Goal: Information Seeking & Learning: Learn about a topic

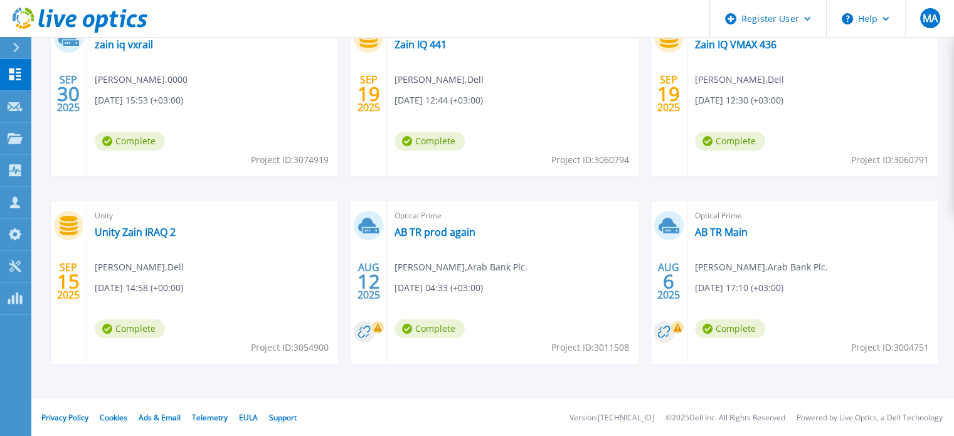
scroll to position [258, 0]
click at [738, 231] on link "AB TR Main" at bounding box center [721, 232] width 53 height 13
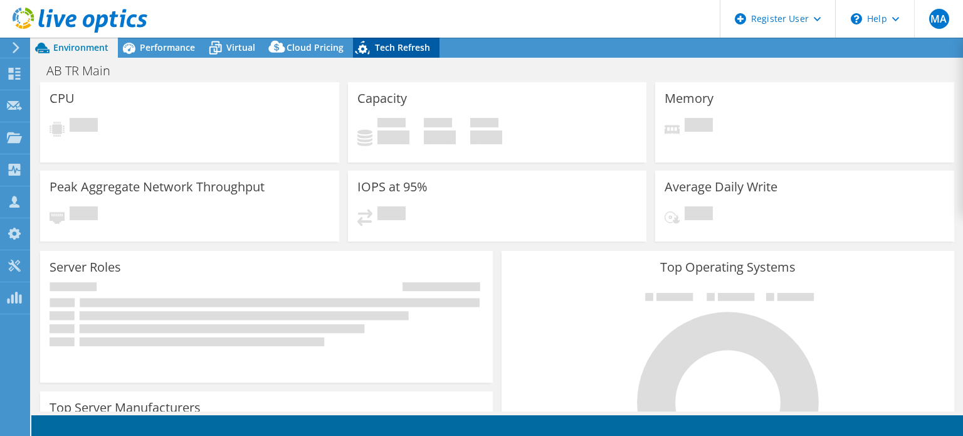
click at [375, 50] on span "Tech Refresh" at bounding box center [402, 47] width 55 height 12
click at [375, 45] on span "Tech Refresh" at bounding box center [402, 47] width 55 height 12
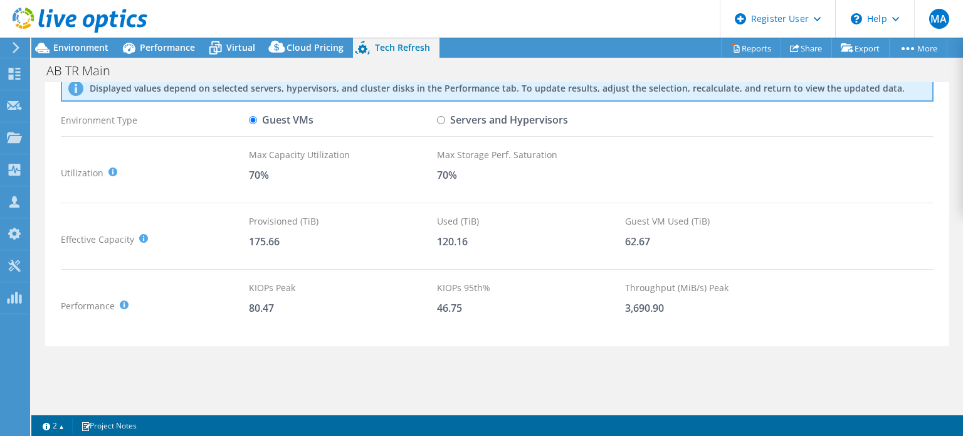
scroll to position [63, 0]
click at [300, 42] on span "Cloud Pricing" at bounding box center [315, 47] width 57 height 12
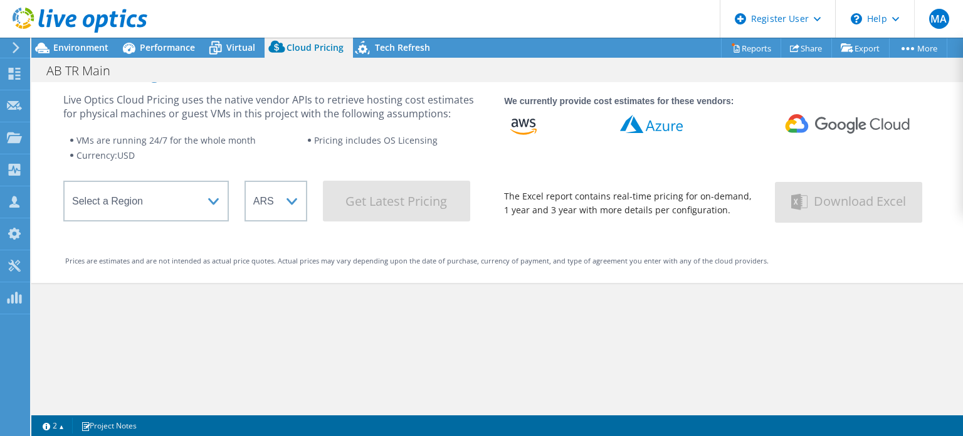
scroll to position [0, 0]
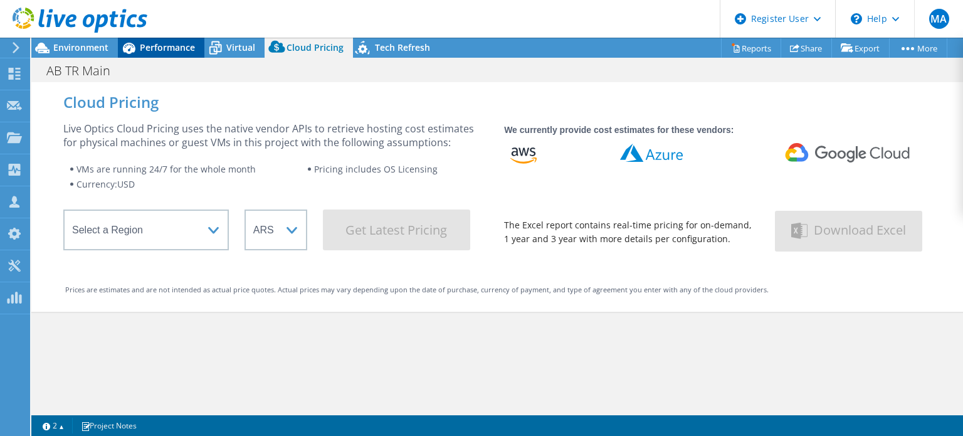
click at [163, 49] on span "Performance" at bounding box center [167, 47] width 55 height 12
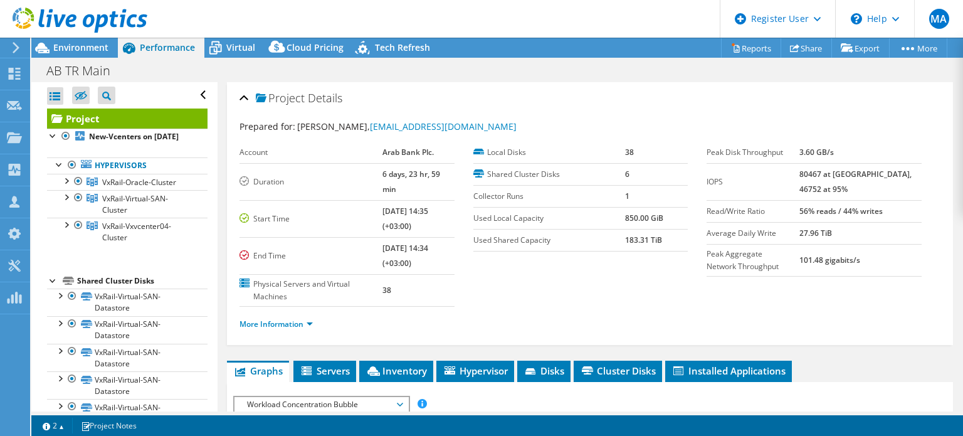
scroll to position [125, 0]
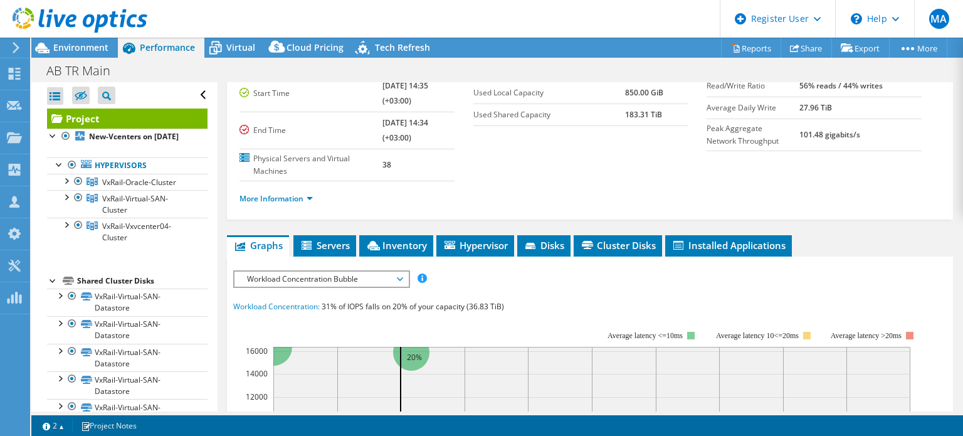
click at [300, 271] on span "Workload Concentration Bubble" at bounding box center [321, 278] width 161 height 15
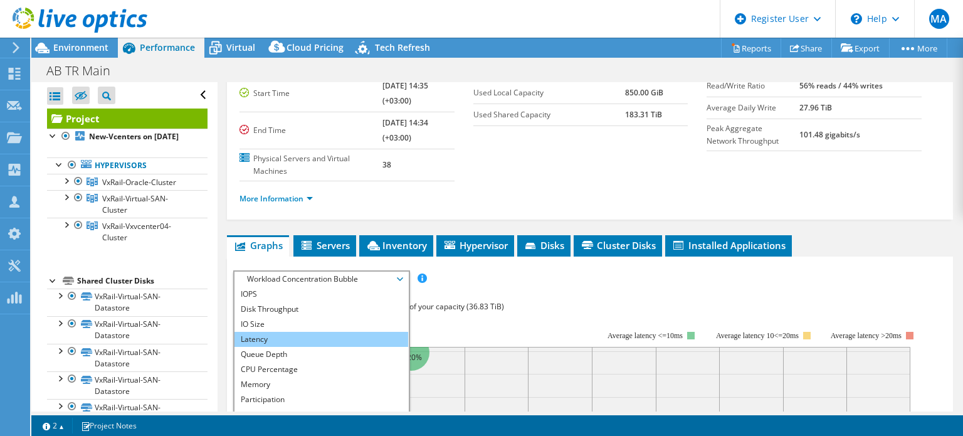
click at [296, 332] on li "Latency" at bounding box center [321, 339] width 174 height 15
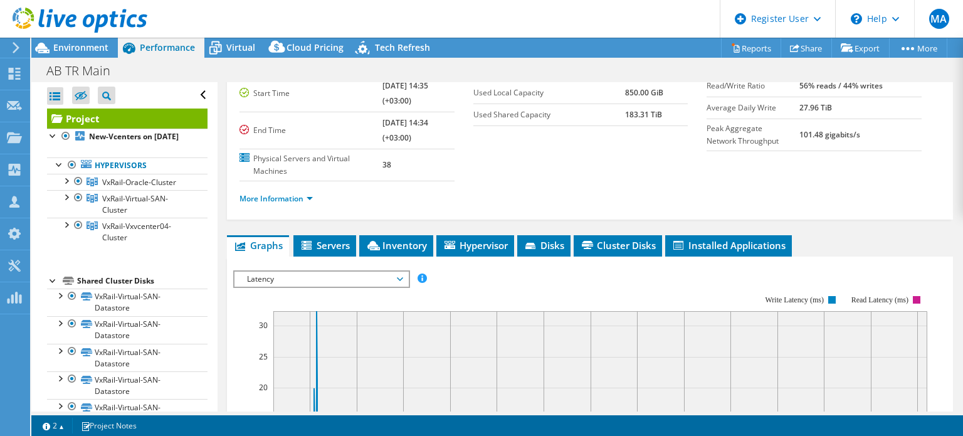
scroll to position [251, 0]
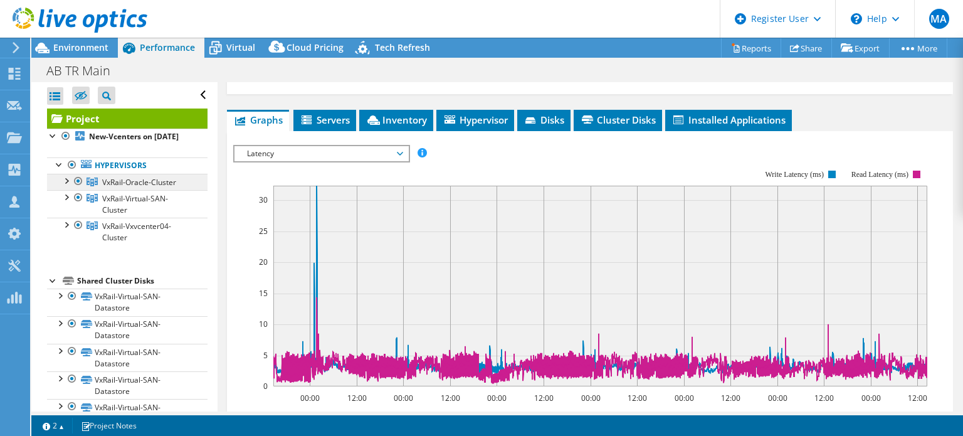
click at [128, 187] on span "VxRail-Oracle-Cluster" at bounding box center [139, 182] width 74 height 11
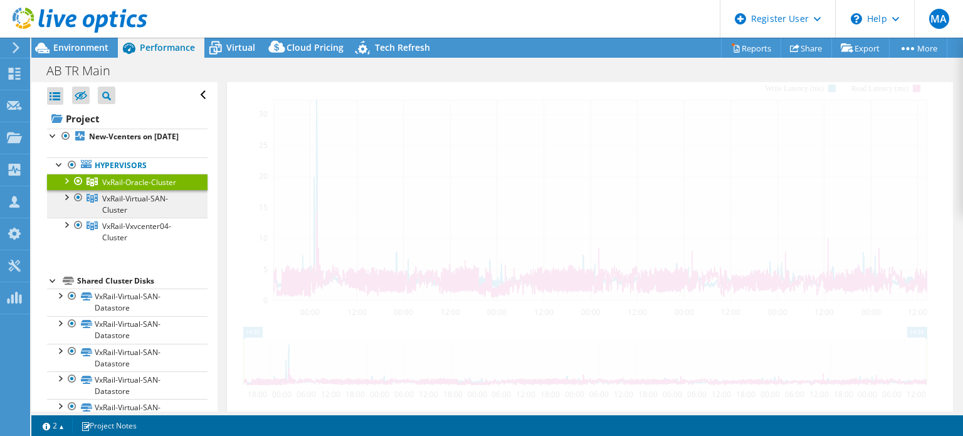
scroll to position [170, 0]
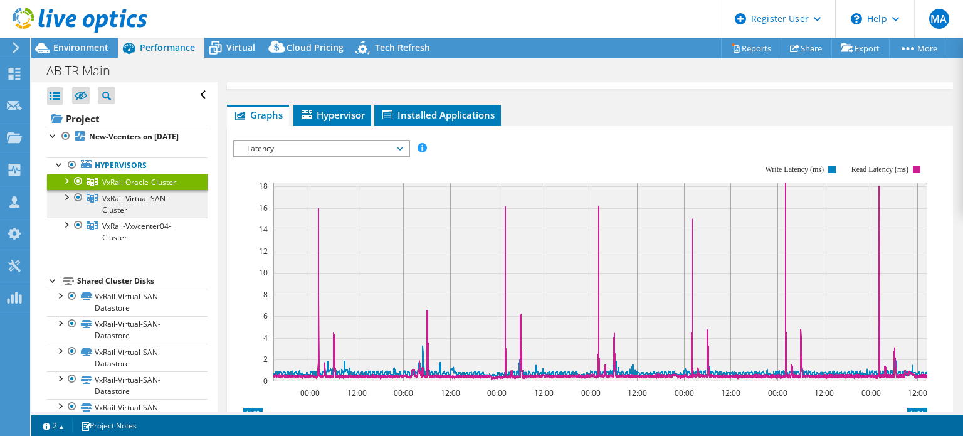
click at [159, 209] on span "VxRail-Virtual-SAN-Cluster" at bounding box center [135, 204] width 66 height 22
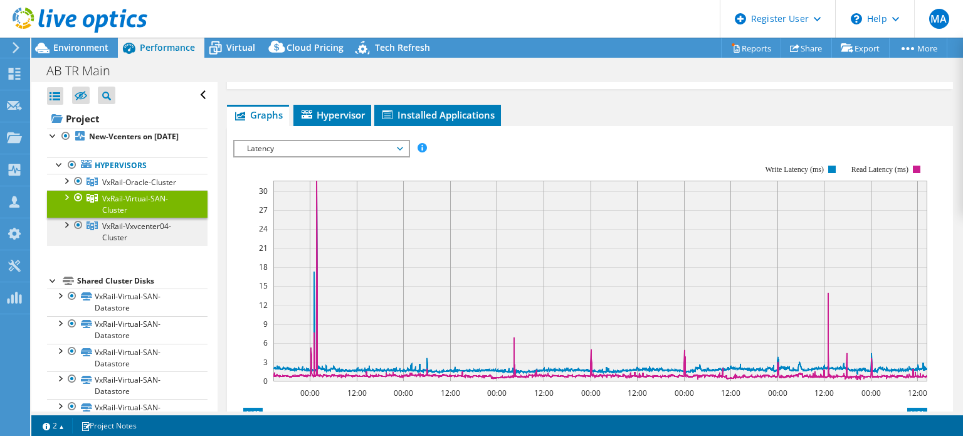
drag, startPoint x: 118, startPoint y: 232, endPoint x: 132, endPoint y: 235, distance: 14.8
click at [118, 233] on span "VxRail-Vxvcenter04-Cluster" at bounding box center [136, 232] width 69 height 22
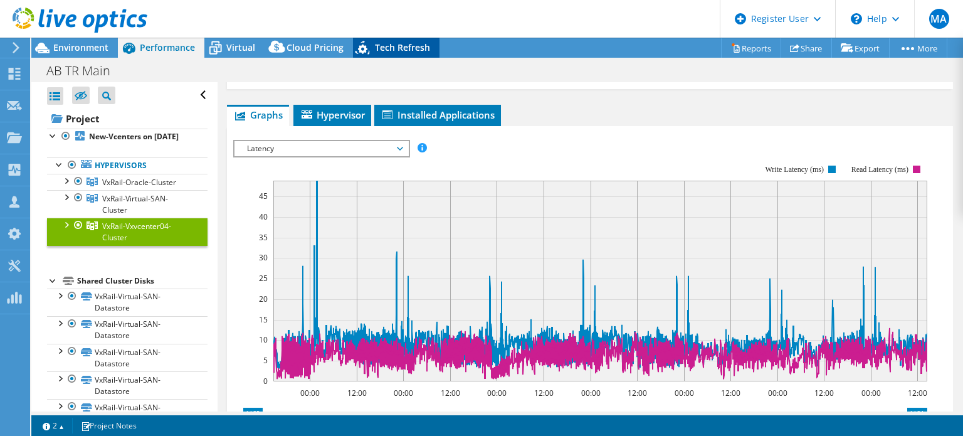
click at [378, 49] on span "Tech Refresh" at bounding box center [402, 47] width 55 height 12
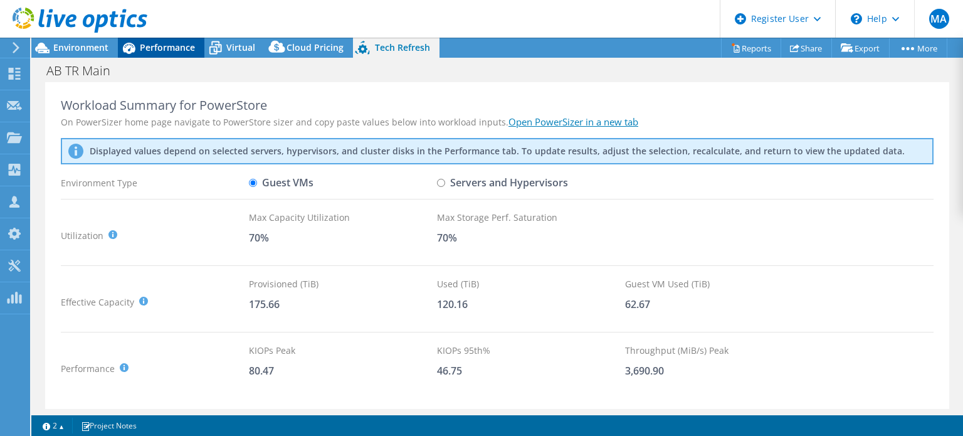
click at [179, 45] on span "Performance" at bounding box center [167, 47] width 55 height 12
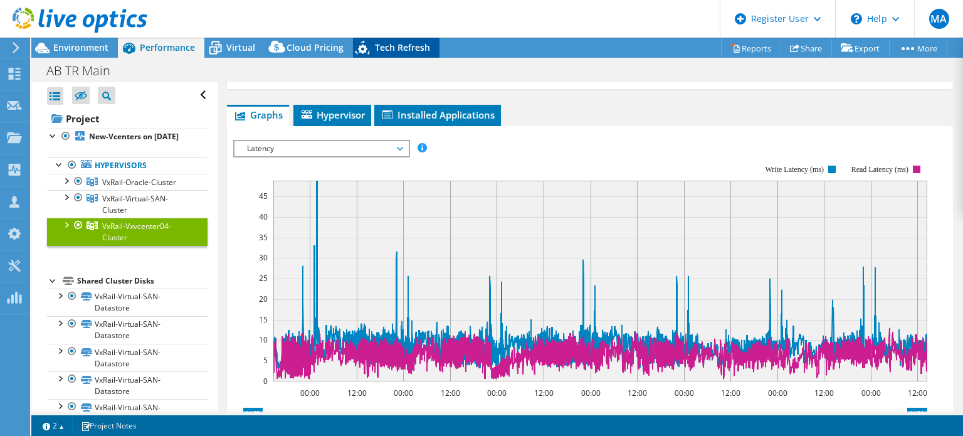
click at [369, 37] on header "MA Dell User [PERSON_NAME] [PERSON_NAME][EMAIL_ADDRESS][DOMAIN_NAME] Dell My Pr…" at bounding box center [481, 19] width 963 height 38
click at [371, 42] on icon at bounding box center [364, 50] width 22 height 26
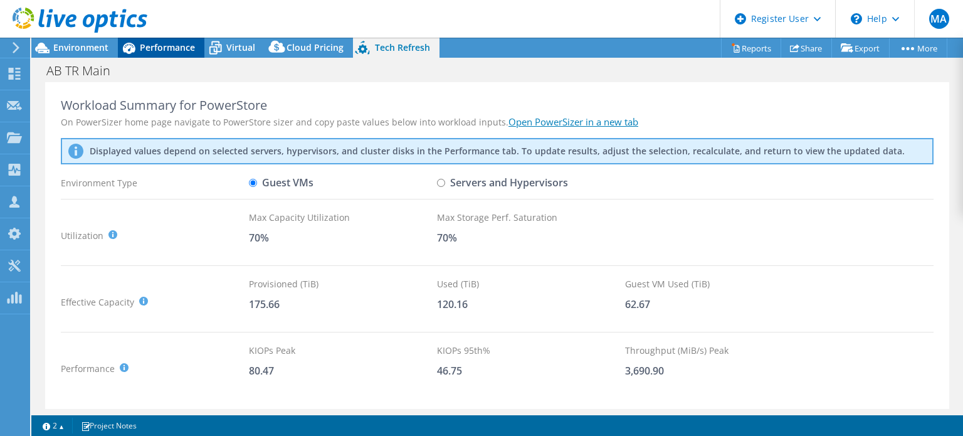
click at [165, 52] on span "Performance" at bounding box center [167, 47] width 55 height 12
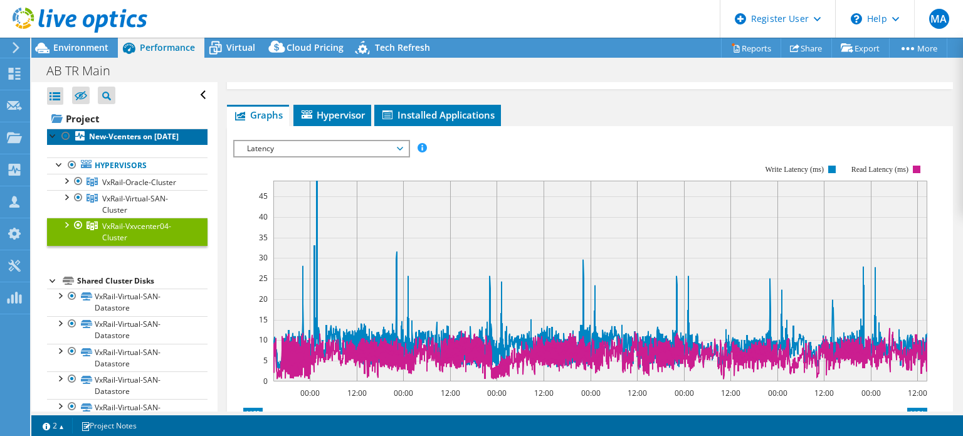
click at [120, 135] on b "New-Vcenters on [DATE]" at bounding box center [134, 136] width 90 height 11
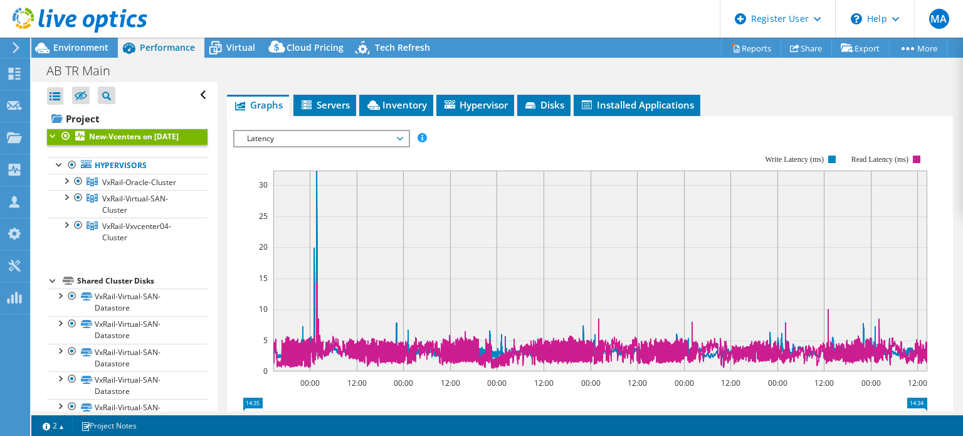
scroll to position [0, 0]
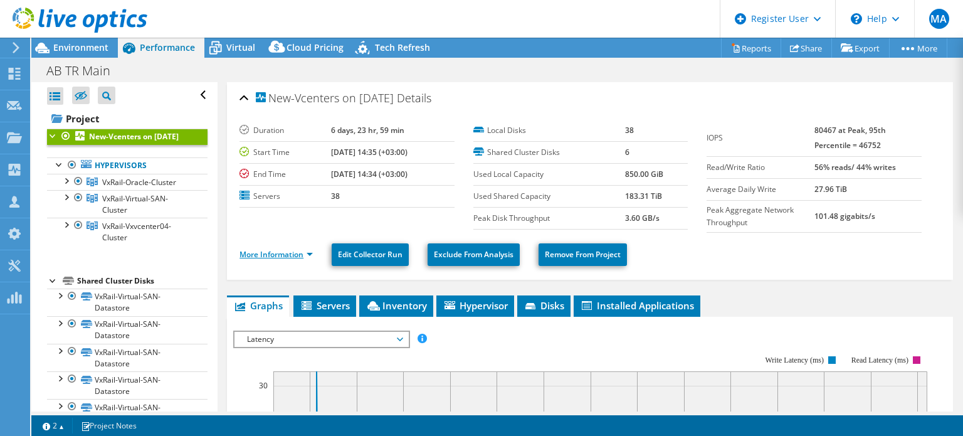
click at [310, 249] on link "More Information" at bounding box center [275, 254] width 73 height 11
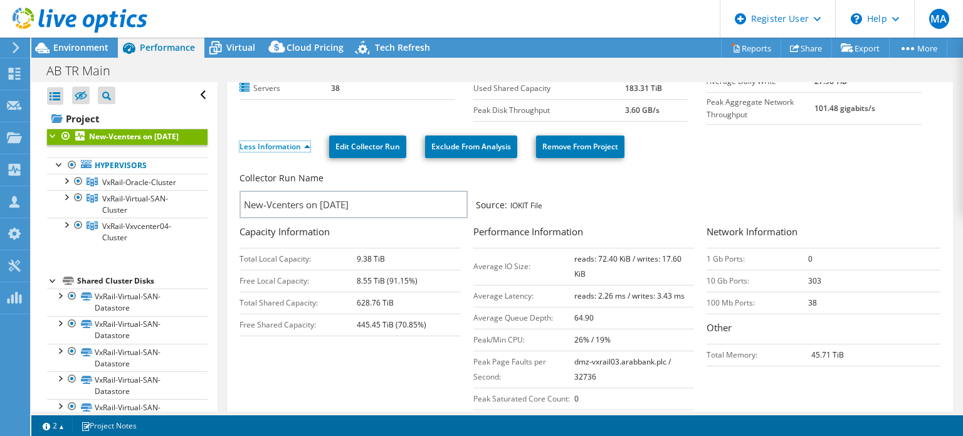
scroll to position [188, 0]
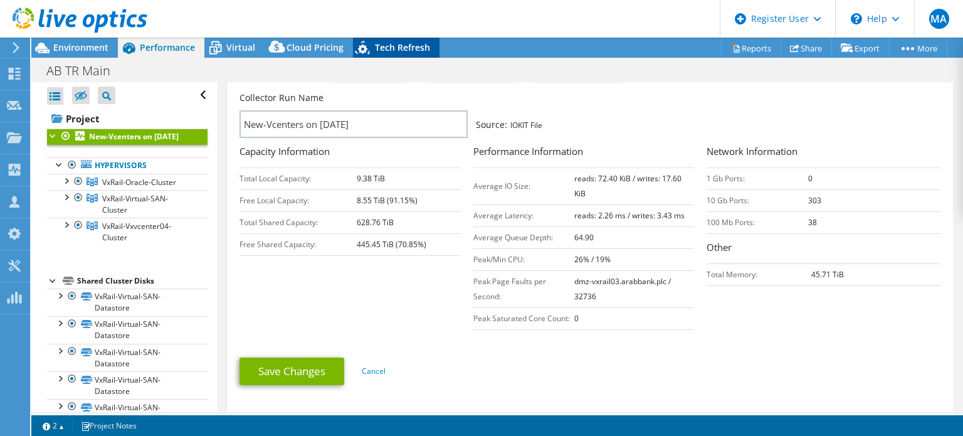
click at [401, 42] on span "Tech Refresh" at bounding box center [402, 47] width 55 height 12
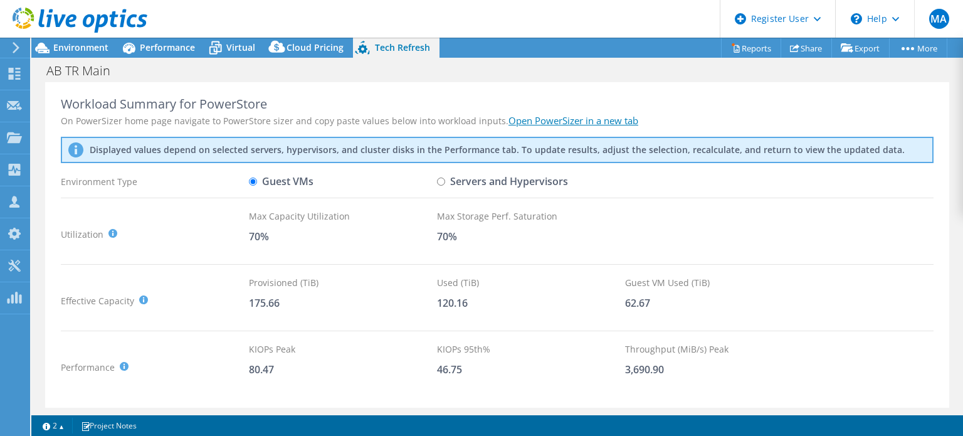
scroll to position [0, 0]
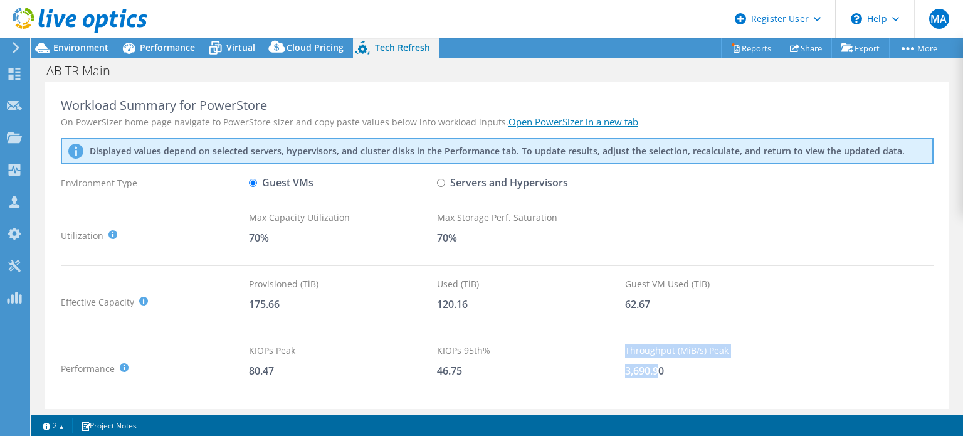
drag, startPoint x: 624, startPoint y: 372, endPoint x: 665, endPoint y: 374, distance: 40.8
click at [661, 372] on div "Performance KIOPS Peak : Sum of peak read/write IOPS, calculated at 95th percen…" at bounding box center [497, 369] width 873 height 50
click at [669, 376] on div "3,690.90" at bounding box center [719, 371] width 188 height 14
click at [65, 41] on div "MA Dell User [PERSON_NAME] [PERSON_NAME][EMAIL_ADDRESS][DOMAIN_NAME] Dell My Pr…" at bounding box center [481, 218] width 963 height 436
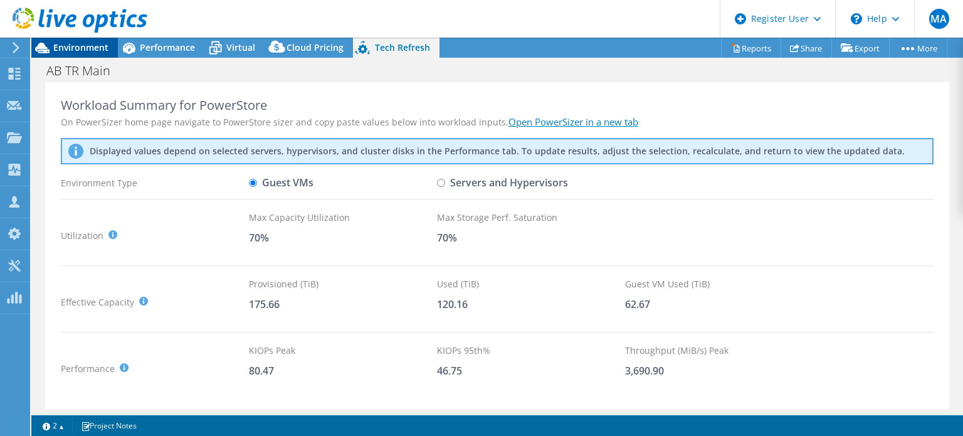
click at [93, 47] on span "Environment" at bounding box center [80, 47] width 55 height 12
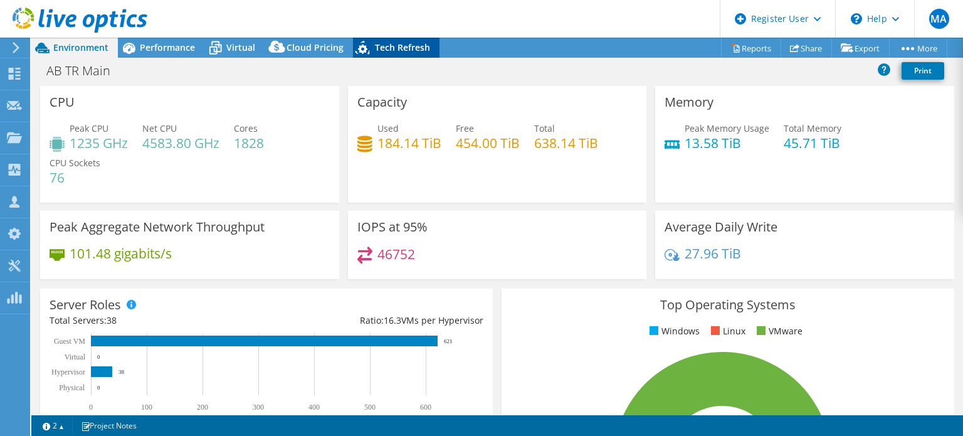
click at [381, 44] on span "Tech Refresh" at bounding box center [402, 47] width 55 height 12
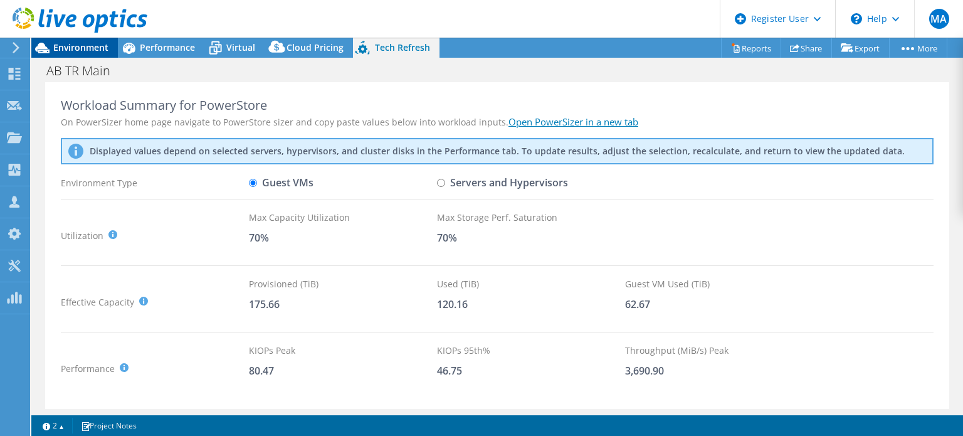
click at [96, 43] on span "Environment" at bounding box center [80, 47] width 55 height 12
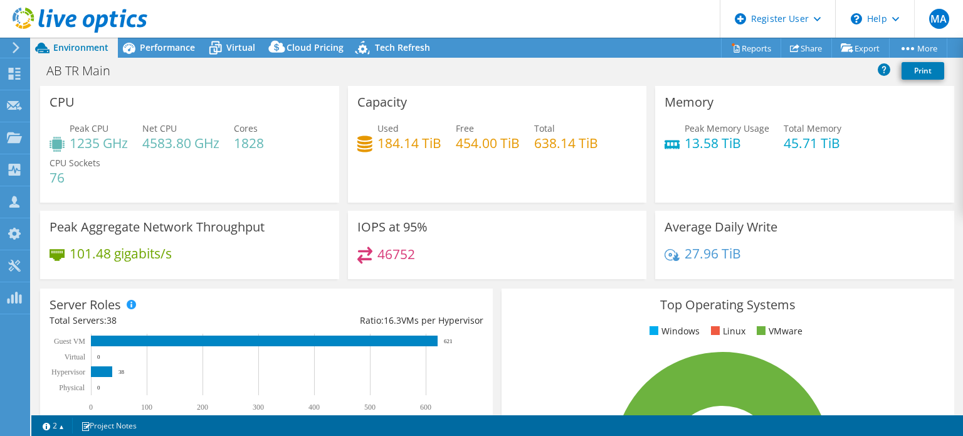
click at [147, 253] on h4 "101.48 gigabits/s" at bounding box center [121, 253] width 102 height 14
click at [148, 253] on h4 "101.48 gigabits/s" at bounding box center [121, 253] width 102 height 14
click at [148, 252] on h4 "101.48 gigabits/s" at bounding box center [121, 253] width 102 height 14
click at [157, 228] on h3 "Peak Aggregate Network Throughput" at bounding box center [157, 227] width 215 height 14
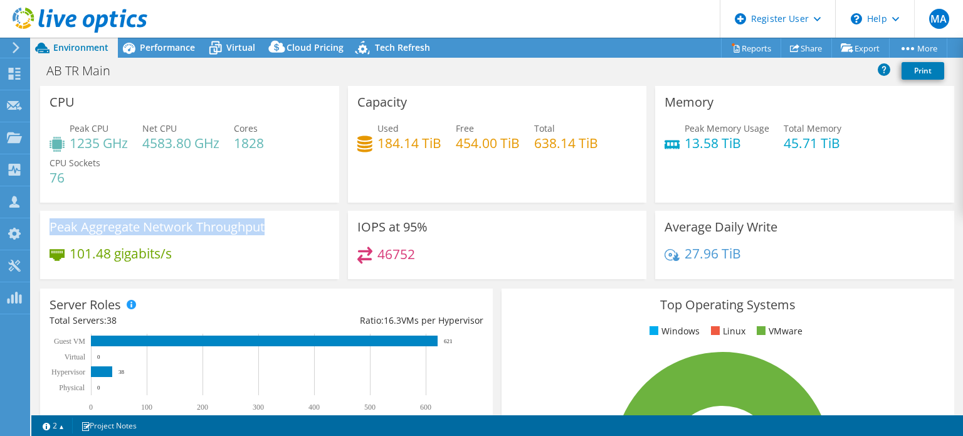
click at [158, 229] on h3 "Peak Aggregate Network Throughput" at bounding box center [157, 227] width 215 height 14
click at [125, 255] on h4 "101.48 gigabits/s" at bounding box center [121, 253] width 102 height 14
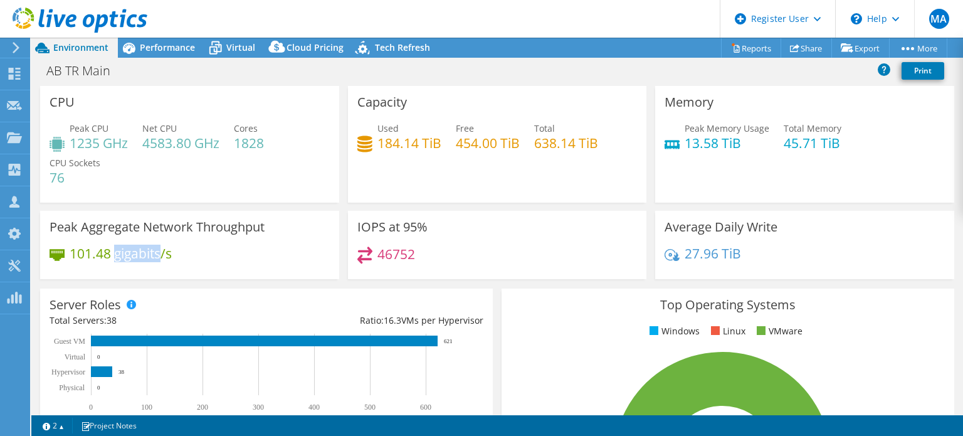
click at [125, 255] on h4 "101.48 gigabits/s" at bounding box center [121, 253] width 102 height 14
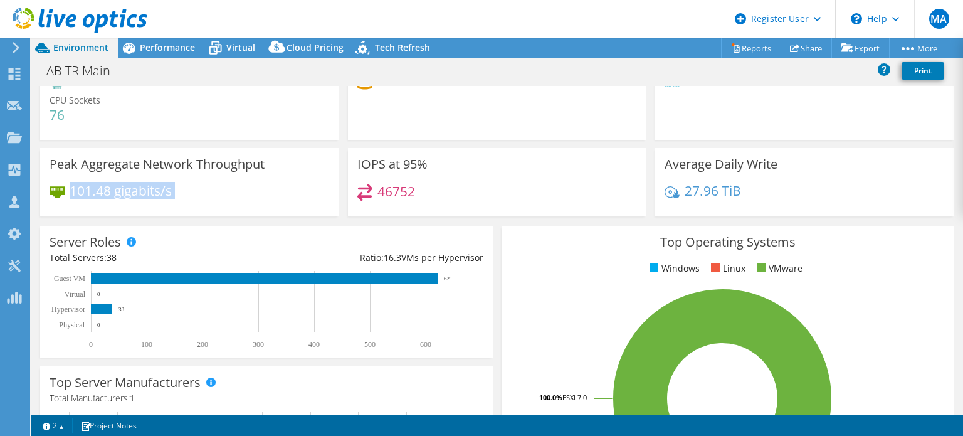
click at [194, 192] on div "101.48 gigabits/s" at bounding box center [190, 197] width 280 height 26
click at [201, 180] on div "Peak Aggregate Network Throughput 101.48 gigabits/s" at bounding box center [189, 182] width 299 height 68
click at [204, 167] on h3 "Peak Aggregate Network Throughput" at bounding box center [157, 164] width 215 height 14
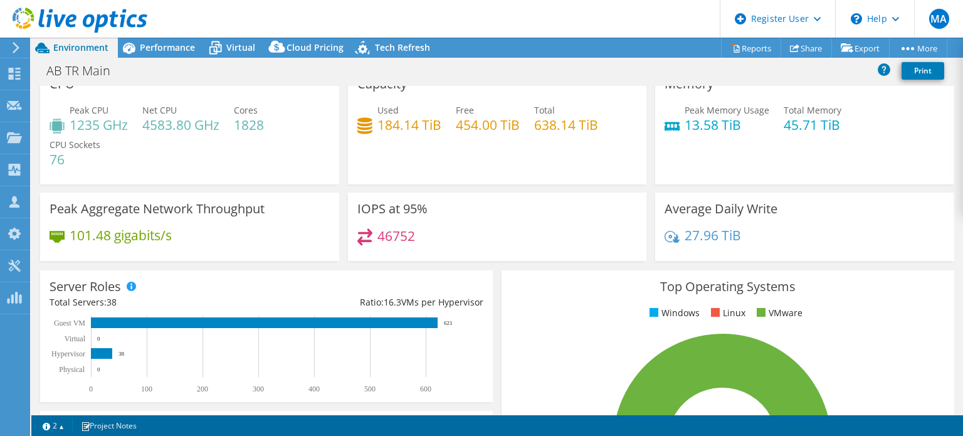
scroll to position [0, 0]
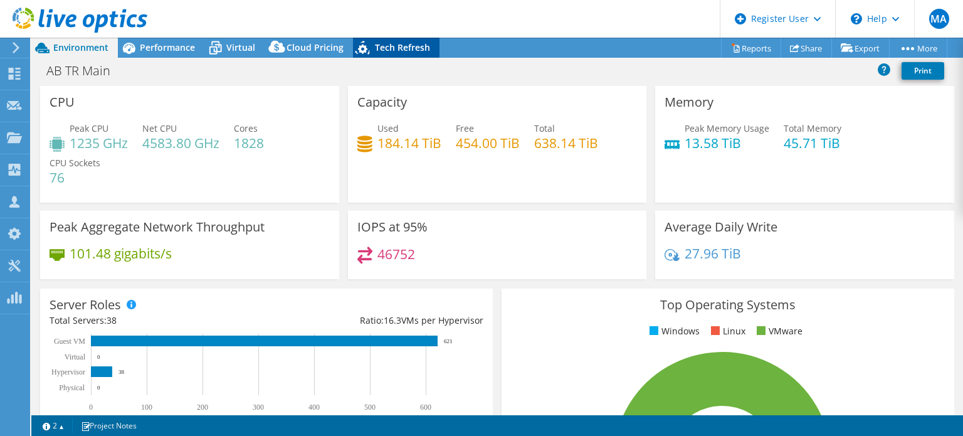
click at [384, 49] on span "Tech Refresh" at bounding box center [402, 47] width 55 height 12
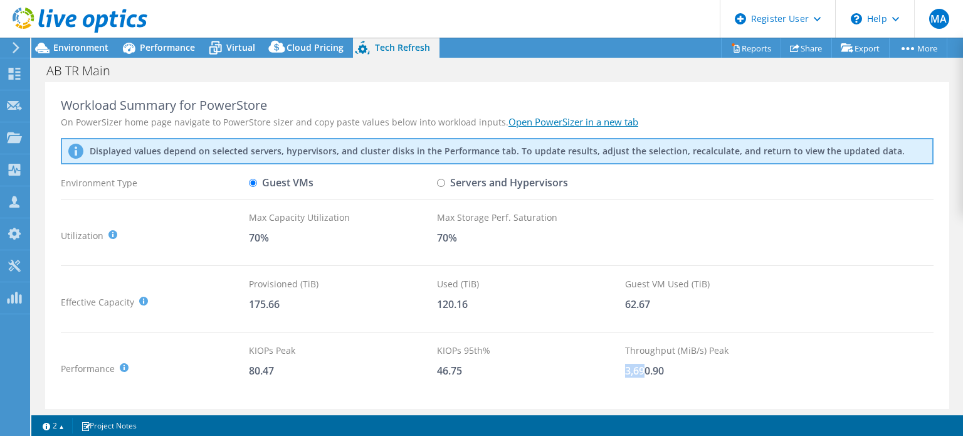
drag, startPoint x: 626, startPoint y: 371, endPoint x: 647, endPoint y: 371, distance: 21.3
click at [647, 371] on div "3,690.90" at bounding box center [719, 371] width 188 height 14
click at [73, 44] on span "Environment" at bounding box center [80, 47] width 55 height 12
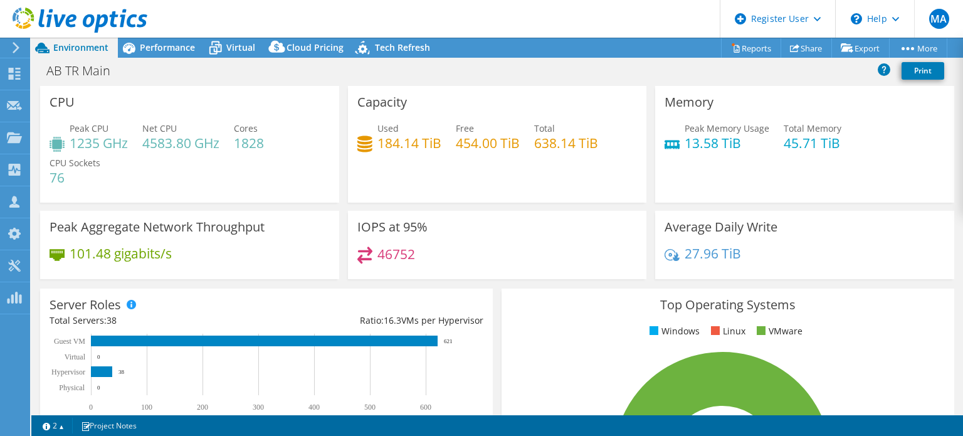
drag, startPoint x: 375, startPoint y: 53, endPoint x: 515, endPoint y: 304, distance: 287.7
click at [375, 53] on span "Tech Refresh" at bounding box center [402, 47] width 55 height 12
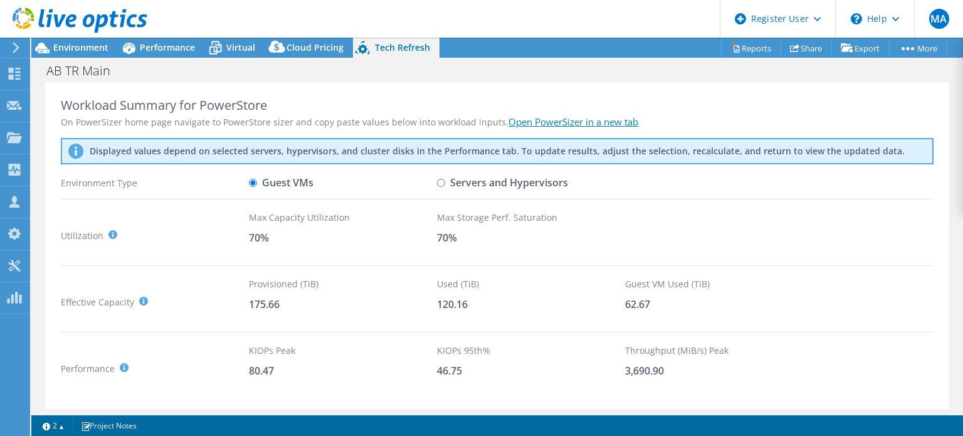
click at [635, 370] on div "3,690.90" at bounding box center [719, 371] width 188 height 14
click at [636, 370] on div "3,690.90" at bounding box center [719, 371] width 188 height 14
drag, startPoint x: 636, startPoint y: 370, endPoint x: 613, endPoint y: 365, distance: 23.7
click at [637, 371] on div "3,690.90" at bounding box center [719, 371] width 188 height 14
click at [152, 41] on span "Performance" at bounding box center [167, 47] width 55 height 12
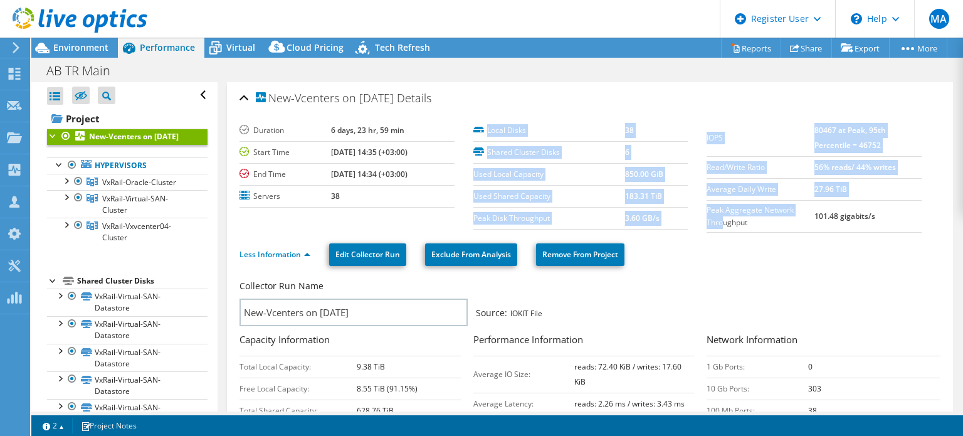
drag, startPoint x: 697, startPoint y: 208, endPoint x: 720, endPoint y: 218, distance: 25.5
click at [718, 218] on section "Duration 6 days, 23 hr, 59 min Start Time [DATE] 14:35 (+03:00) End Time [DATE]…" at bounding box center [589, 176] width 701 height 113
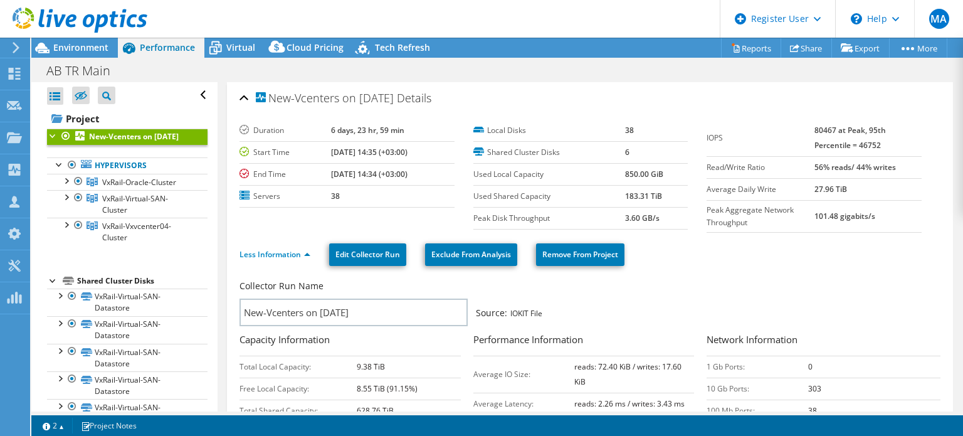
drag, startPoint x: 742, startPoint y: 233, endPoint x: 827, endPoint y: 233, distance: 85.3
click at [743, 234] on div "Less Information Edit Collector Run Exclude From Analysis Remove From Project" at bounding box center [589, 255] width 701 height 44
drag, startPoint x: 879, startPoint y: 218, endPoint x: 700, endPoint y: 208, distance: 178.9
click at [707, 208] on tr "Peak Aggregate Network Throughput 101.48 gigabits/s" at bounding box center [814, 216] width 215 height 32
click at [717, 223] on label "Peak Aggregate Network Throughput" at bounding box center [761, 216] width 108 height 25
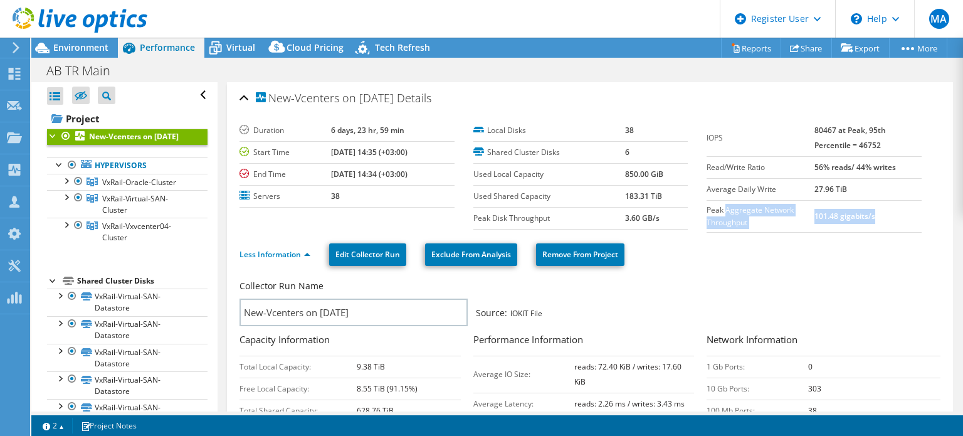
drag, startPoint x: 870, startPoint y: 211, endPoint x: 719, endPoint y: 210, distance: 151.1
click at [719, 210] on tr "Peak Aggregate Network Throughput 101.48 gigabits/s" at bounding box center [814, 216] width 215 height 32
click at [639, 217] on b "3.60 GB/s" at bounding box center [642, 218] width 34 height 11
click at [836, 218] on b "101.48 gigabits/s" at bounding box center [844, 216] width 61 height 11
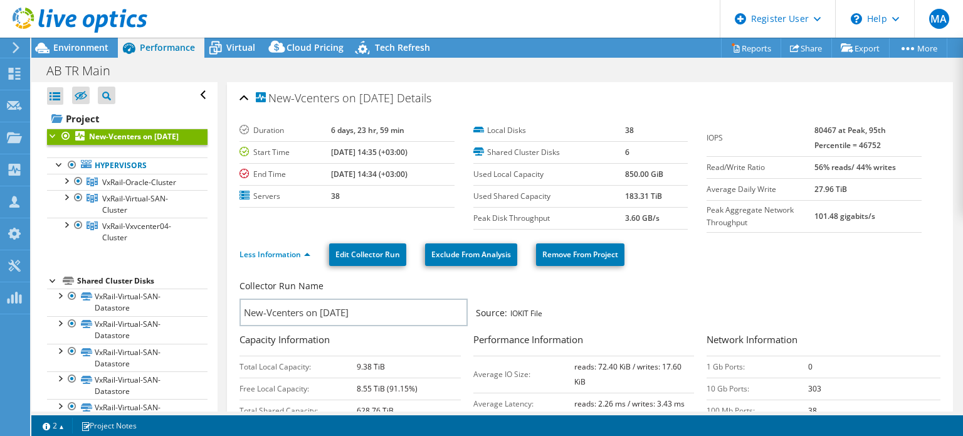
click at [836, 219] on b "101.48 gigabits/s" at bounding box center [844, 216] width 61 height 11
click at [835, 221] on td "101.48 gigabits/s" at bounding box center [867, 216] width 107 height 32
